Goal: Task Accomplishment & Management: Use online tool/utility

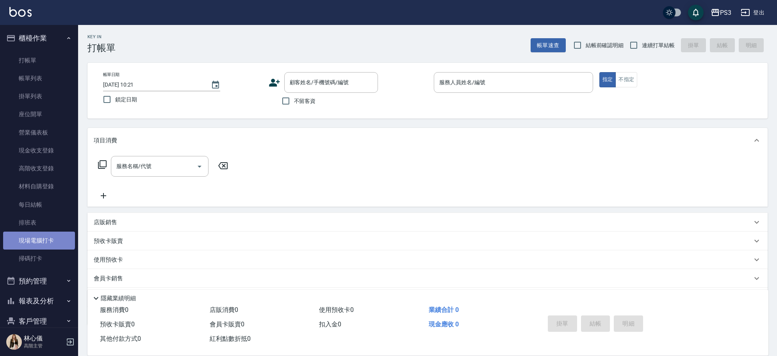
click at [38, 237] on link "現場電腦打卡" at bounding box center [39, 241] width 72 height 18
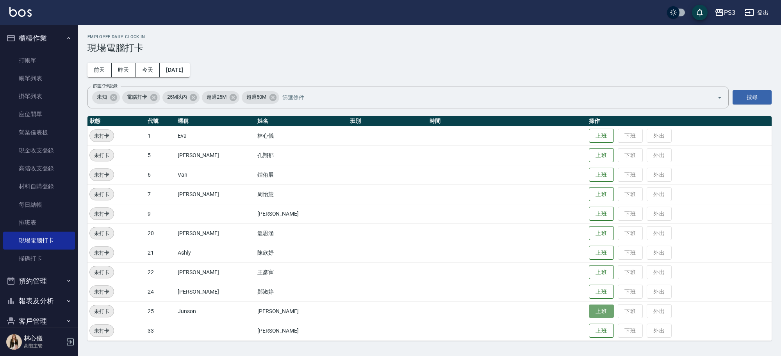
drag, startPoint x: 322, startPoint y: 134, endPoint x: 587, endPoint y: 315, distance: 320.5
click at [589, 315] on button "上班" at bounding box center [601, 312] width 25 height 14
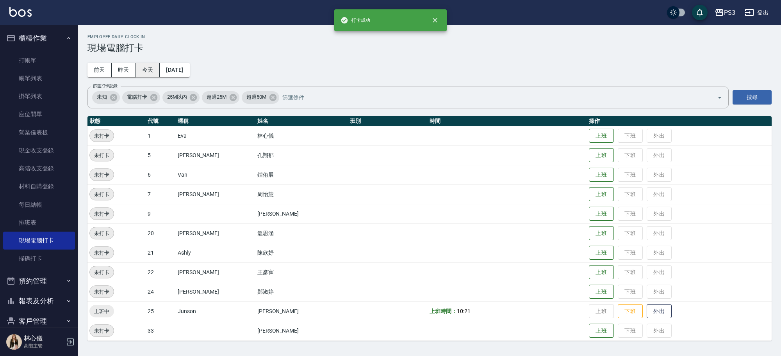
click at [145, 66] on button "今天" at bounding box center [148, 70] width 24 height 14
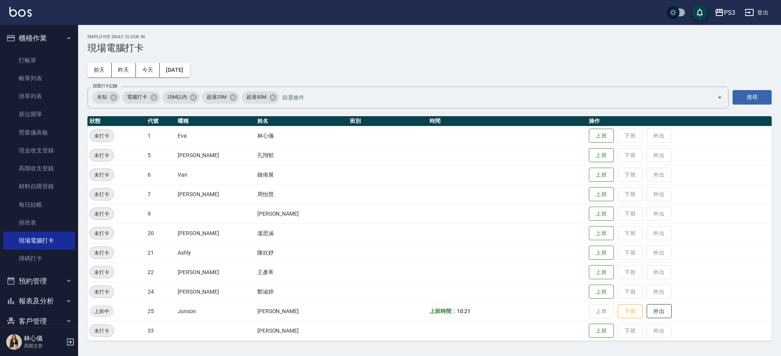
click at [590, 245] on td "上班 下班 外出" at bounding box center [679, 253] width 185 height 20
click at [591, 248] on button "上班" at bounding box center [601, 253] width 25 height 14
click at [589, 179] on button "上班" at bounding box center [601, 175] width 25 height 14
click at [589, 130] on button "上班" at bounding box center [601, 136] width 25 height 14
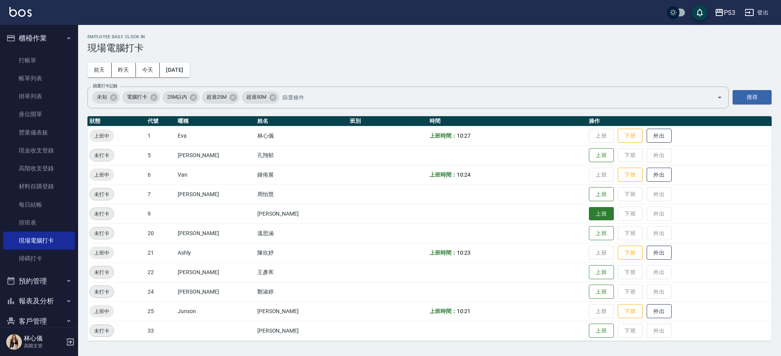
click at [589, 214] on button "上班" at bounding box center [601, 214] width 25 height 14
